Goal: Information Seeking & Learning: Learn about a topic

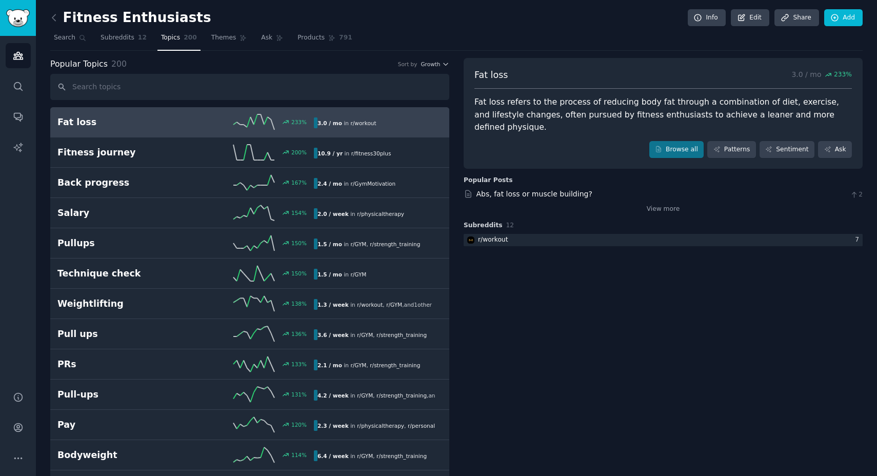
click at [677, 142] on link "Browse all" at bounding box center [676, 149] width 55 height 17
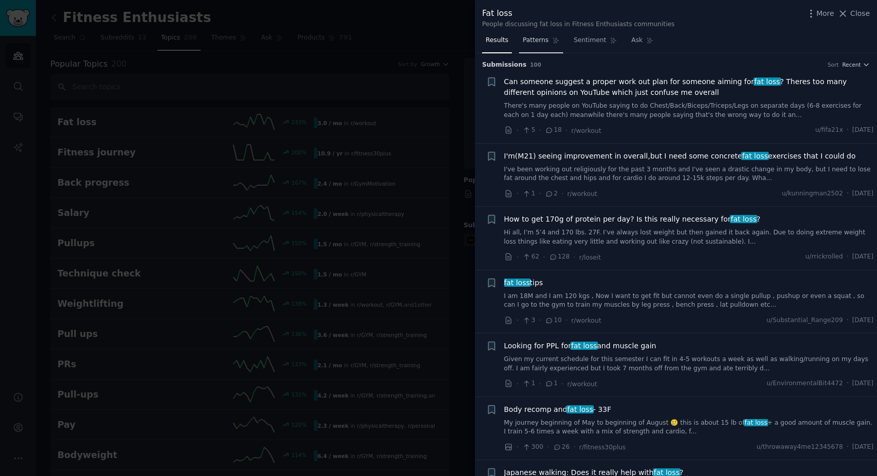
click at [528, 38] on span "Patterns" at bounding box center [535, 40] width 26 height 9
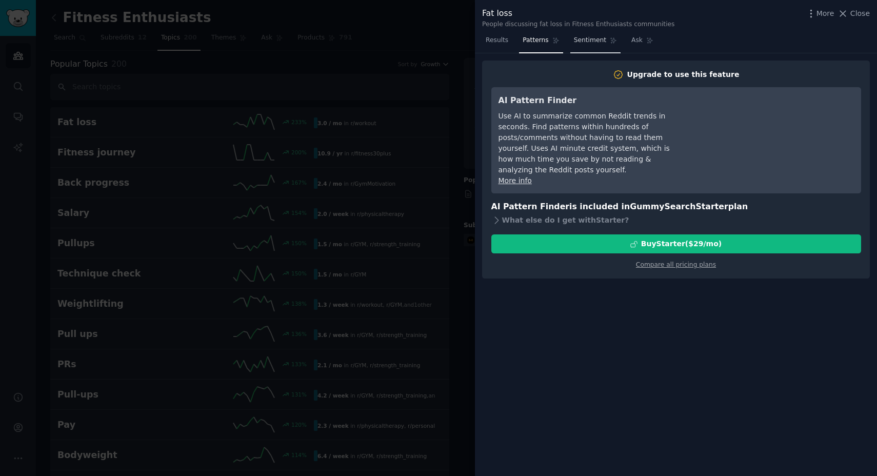
click at [587, 39] on span "Sentiment" at bounding box center [590, 40] width 32 height 9
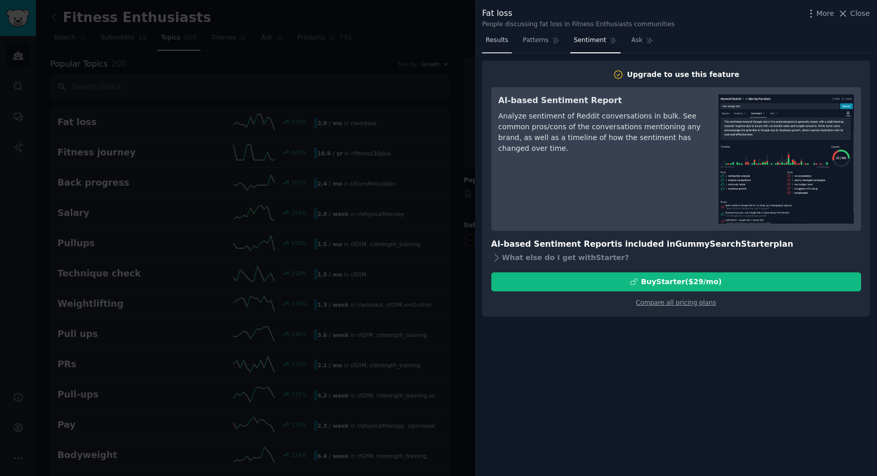
click at [493, 41] on span "Results" at bounding box center [496, 40] width 23 height 9
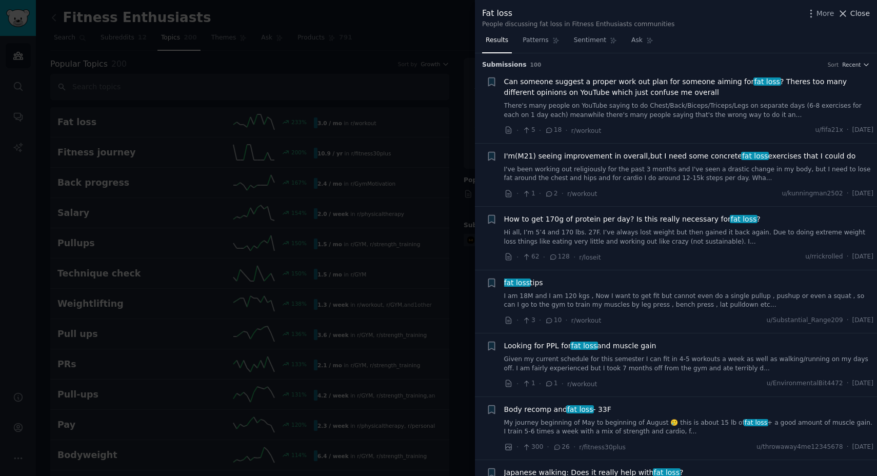
click at [856, 14] on span "Close" at bounding box center [859, 13] width 19 height 11
